Goal: Transaction & Acquisition: Purchase product/service

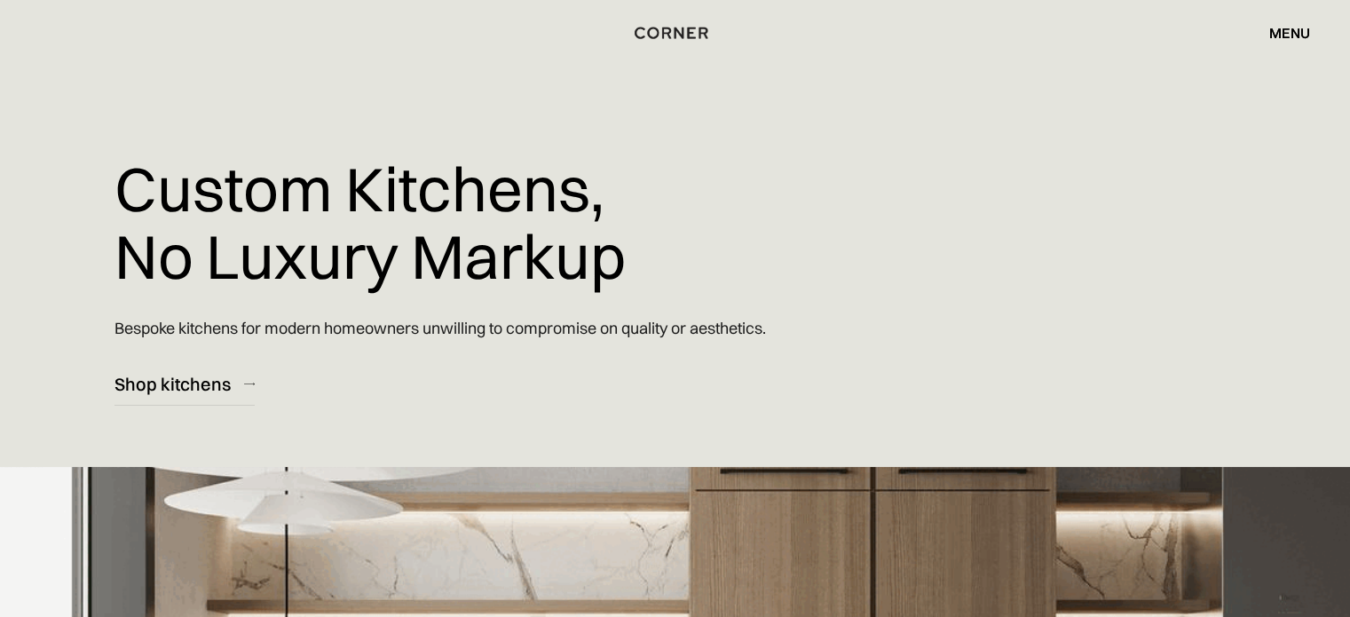
click at [1299, 26] on div "menu" at bounding box center [1289, 33] width 41 height 14
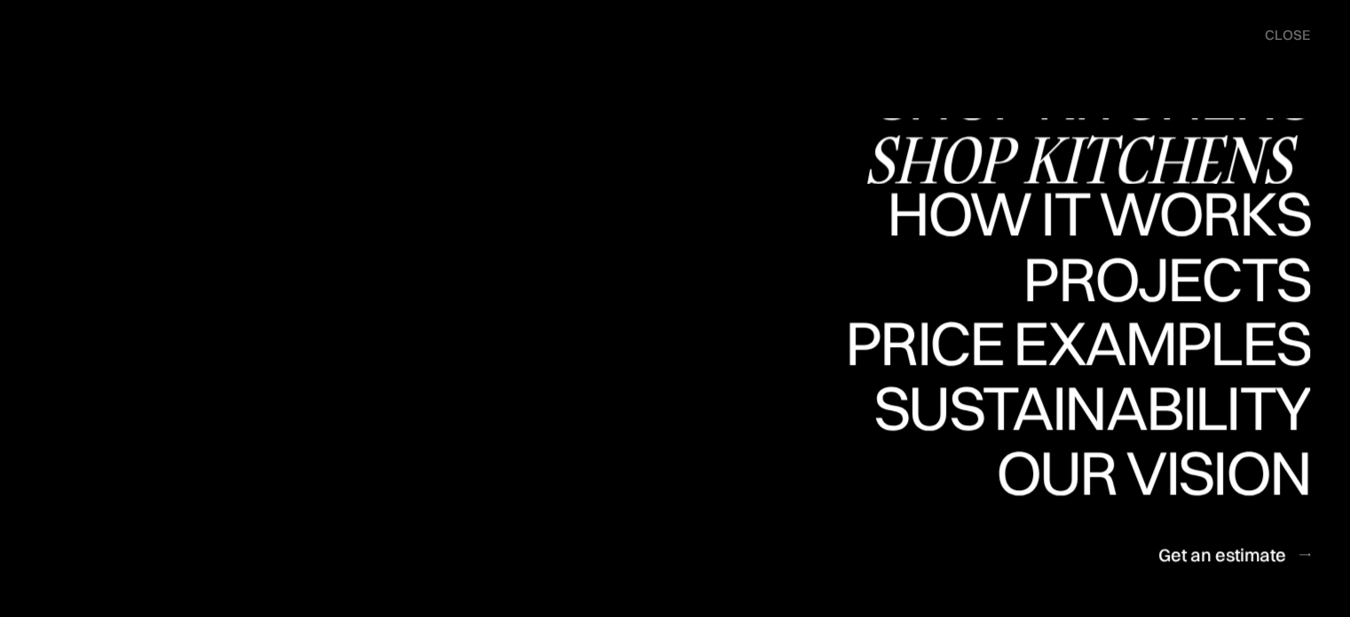
click at [0, 0] on div "Shop Kitchens" at bounding box center [0, 0] width 0 height 0
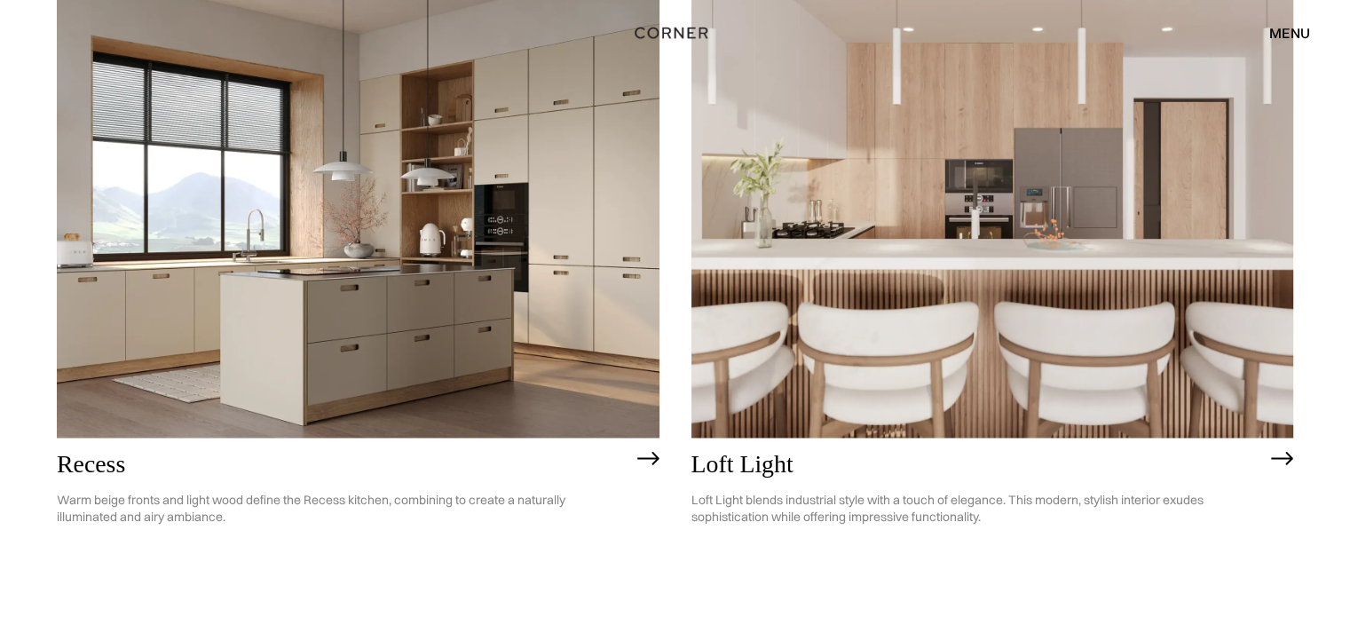
scroll to position [2513, 0]
click at [853, 233] on img at bounding box center [992, 198] width 603 height 482
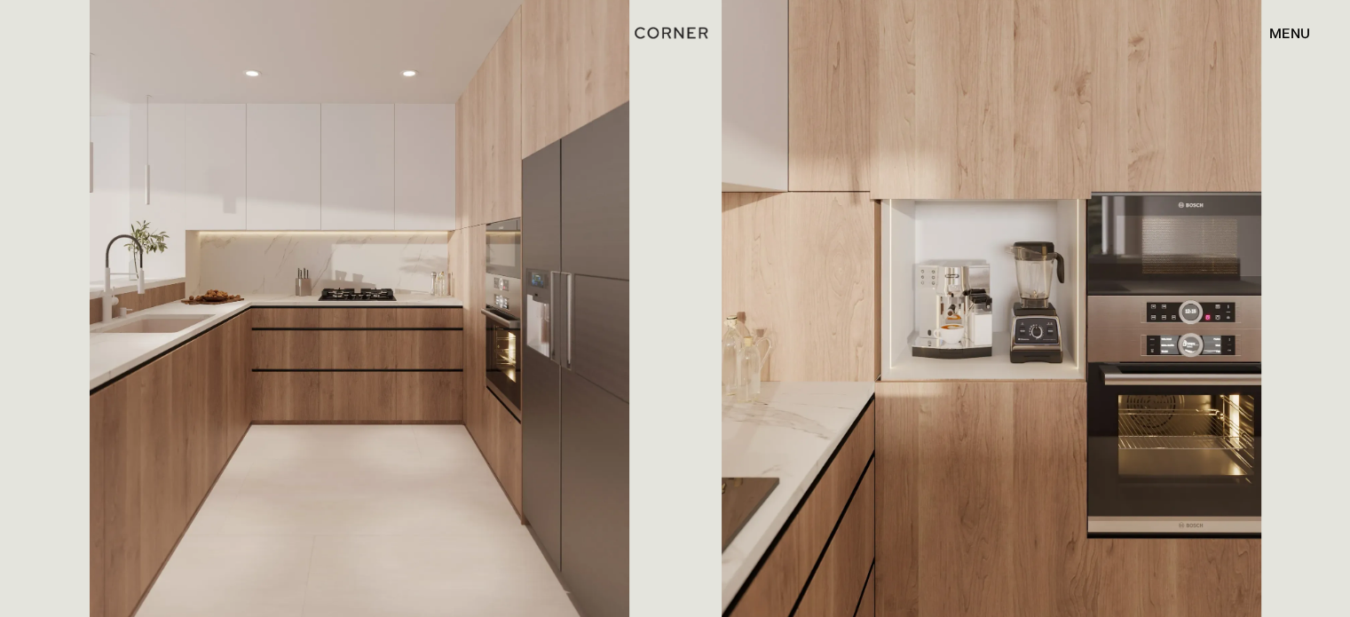
scroll to position [1065, 0]
